Goal: Information Seeking & Learning: Learn about a topic

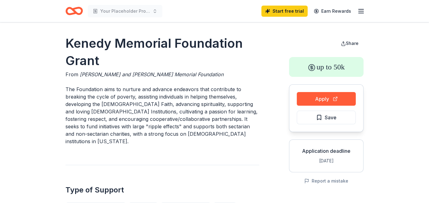
click at [69, 11] on icon "Home" at bounding box center [73, 11] width 17 height 15
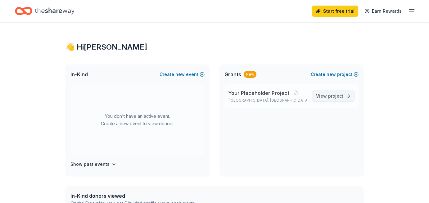
click at [351, 97] on link "View project" at bounding box center [333, 96] width 43 height 11
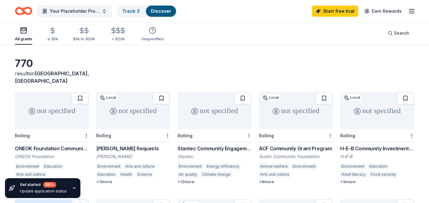
scroll to position [48, 0]
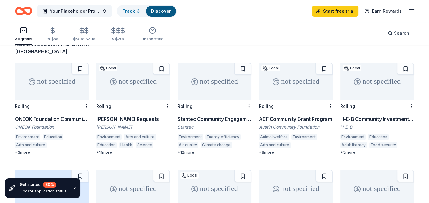
click at [54, 115] on div "ONEOK Foundation Community Investments Grants" at bounding box center [52, 118] width 74 height 7
click at [154, 115] on div "Thomas J. Henry Sponsorship Requests" at bounding box center [133, 118] width 74 height 7
click at [231, 115] on div "Stantec Community Engagement Grant" at bounding box center [215, 118] width 74 height 7
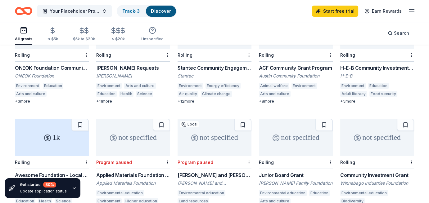
scroll to position [142, 0]
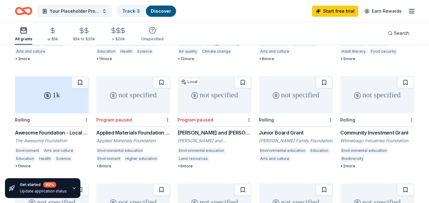
click at [68, 129] on div "Awesome Foundation - Local Chapter Grants" at bounding box center [52, 132] width 74 height 7
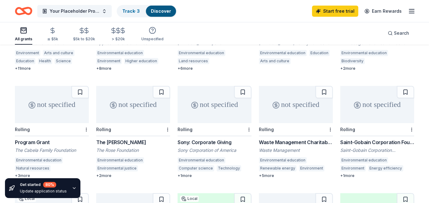
scroll to position [268, 0]
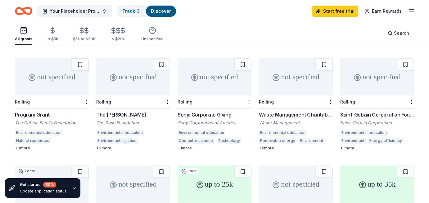
click at [380, 111] on div "Saint-Gobain Corporation Foundation Direct Grants" at bounding box center [377, 114] width 74 height 7
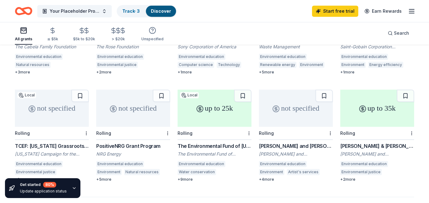
scroll to position [346, 0]
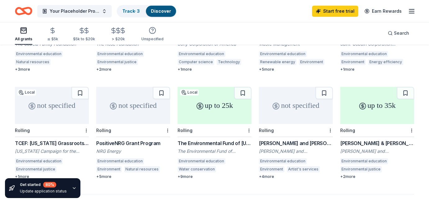
click at [391, 140] on div "Harris & Frances Block Foundation Grant" at bounding box center [377, 143] width 74 height 7
click at [304, 140] on div "[PERSON_NAME] and [PERSON_NAME] Foundation Grants" at bounding box center [296, 143] width 74 height 7
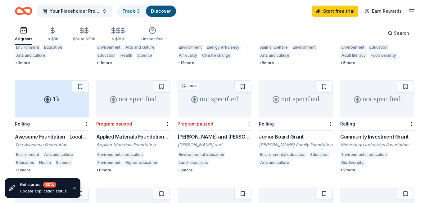
scroll to position [137, 0]
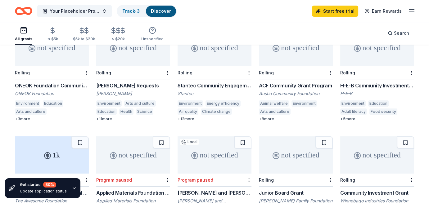
scroll to position [81, 0]
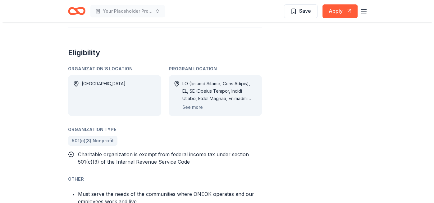
scroll to position [301, 0]
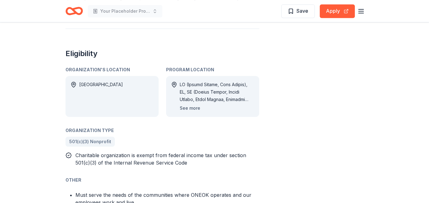
click at [188, 108] on button "See more" at bounding box center [190, 108] width 20 height 7
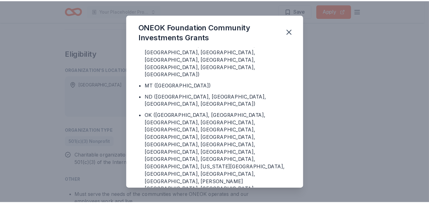
scroll to position [0, 0]
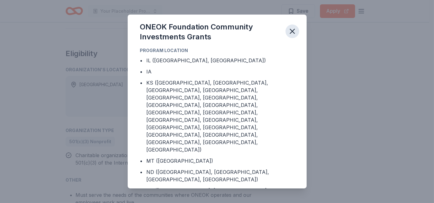
click at [294, 34] on icon "button" at bounding box center [292, 31] width 9 height 9
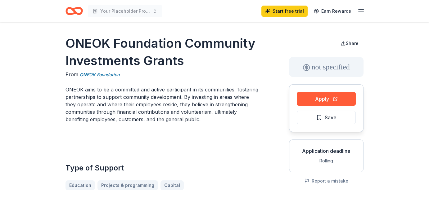
drag, startPoint x: 78, startPoint y: 73, endPoint x: 130, endPoint y: 78, distance: 51.7
click at [130, 78] on div "From ONEOK Foundation" at bounding box center [162, 75] width 194 height 8
drag, startPoint x: 125, startPoint y: 74, endPoint x: 305, endPoint y: 56, distance: 180.7
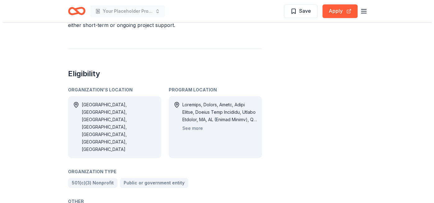
scroll to position [363, 0]
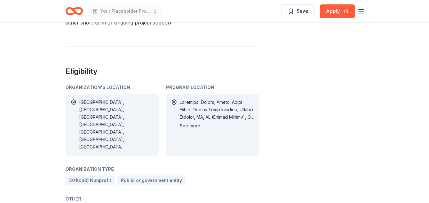
click at [194, 122] on button "See more" at bounding box center [190, 125] width 20 height 7
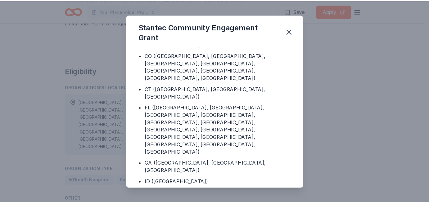
scroll to position [115, 0]
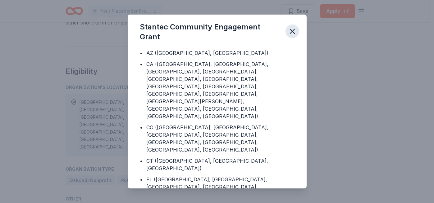
click at [294, 33] on icon "button" at bounding box center [292, 31] width 9 height 9
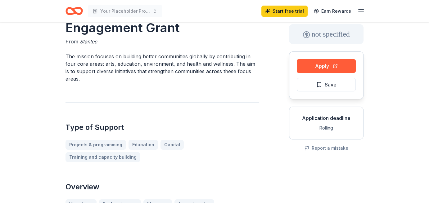
scroll to position [0, 0]
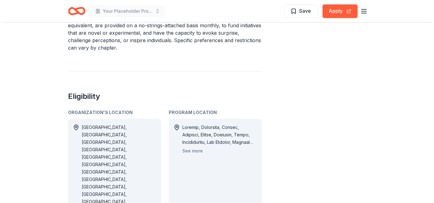
scroll to position [305, 0]
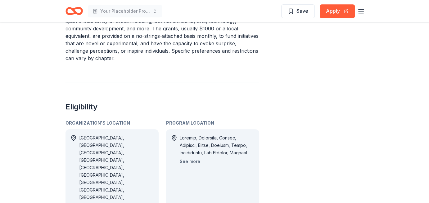
click at [195, 162] on button "See more" at bounding box center [190, 161] width 20 height 7
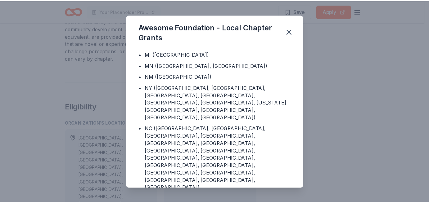
scroll to position [51, 0]
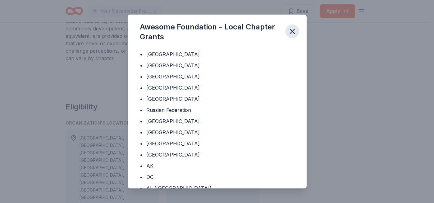
click at [292, 32] on icon "button" at bounding box center [292, 31] width 4 height 4
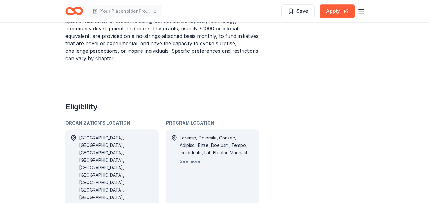
scroll to position [0, 0]
